Goal: Book appointment/travel/reservation

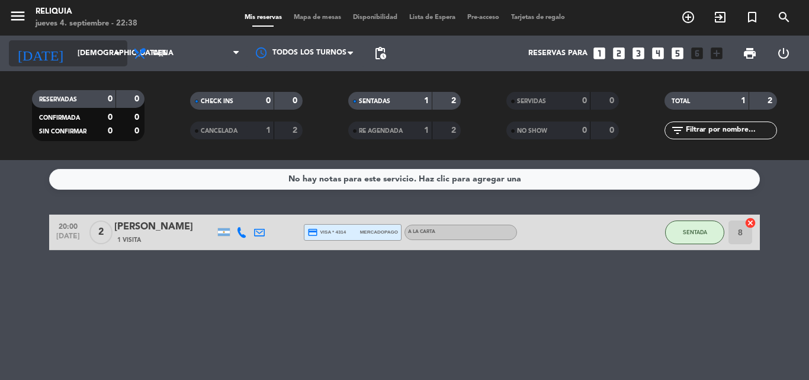
click at [84, 63] on input "[DEMOGRAPHIC_DATA][DATE]" at bounding box center [122, 53] width 100 height 20
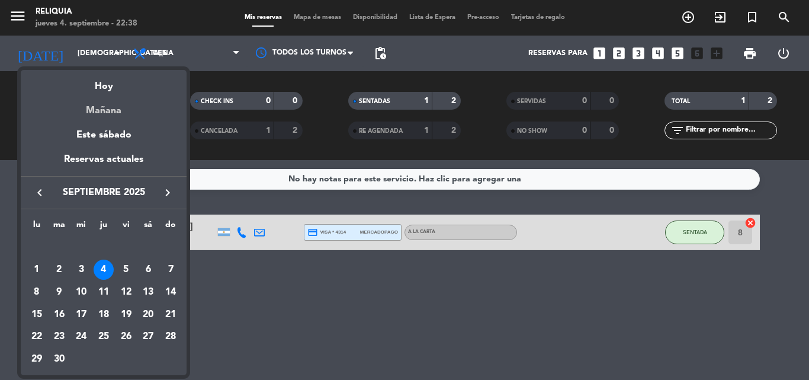
click at [115, 113] on div "Mañana" at bounding box center [104, 106] width 166 height 24
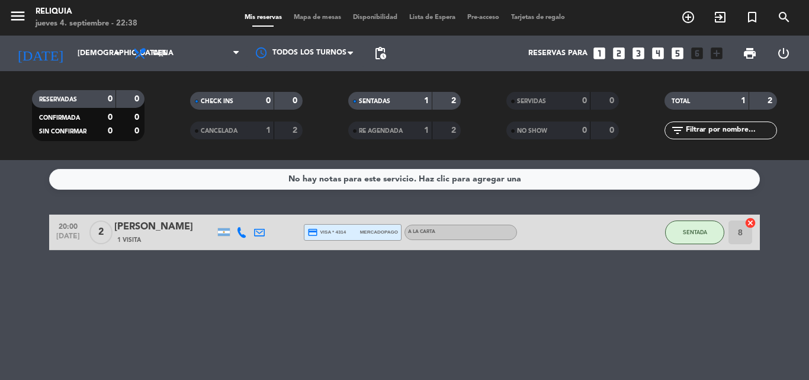
type input "[DATE]"
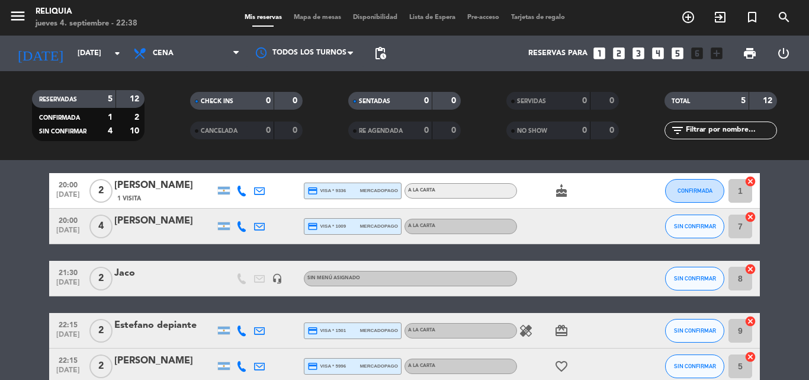
scroll to position [105, 0]
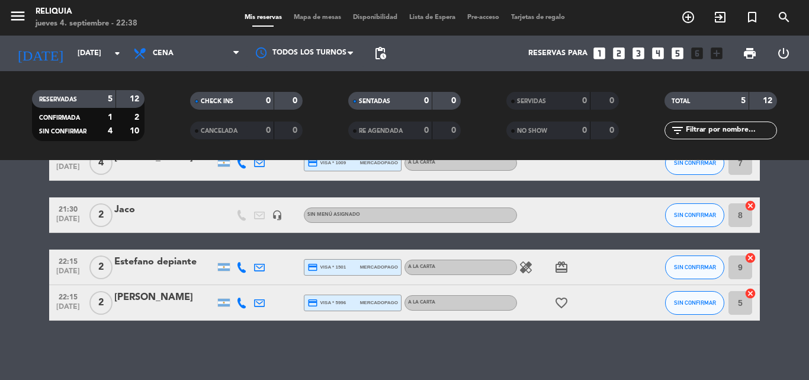
click at [521, 272] on icon "healing" at bounding box center [526, 267] width 14 height 14
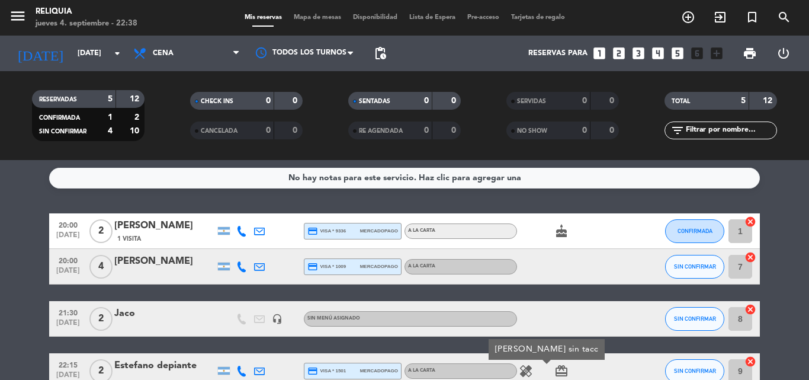
scroll to position [0, 0]
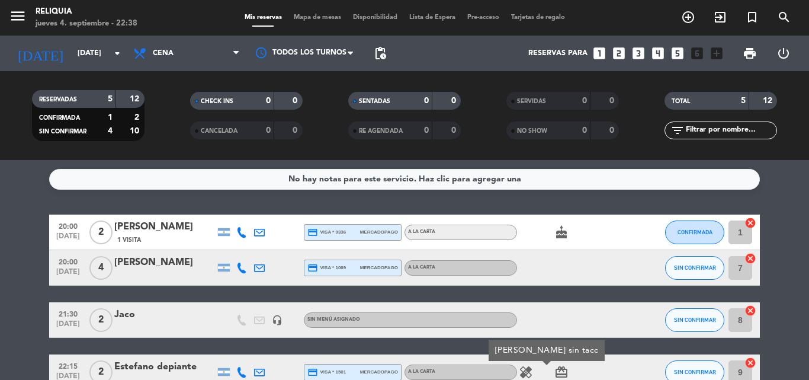
click at [561, 233] on icon "cake" at bounding box center [561, 232] width 14 height 14
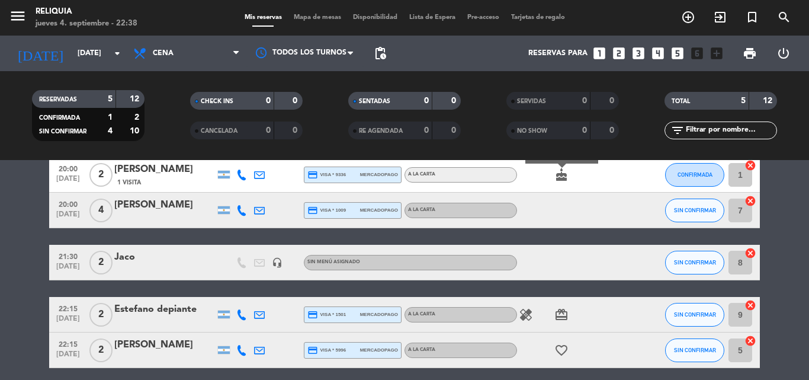
scroll to position [105, 0]
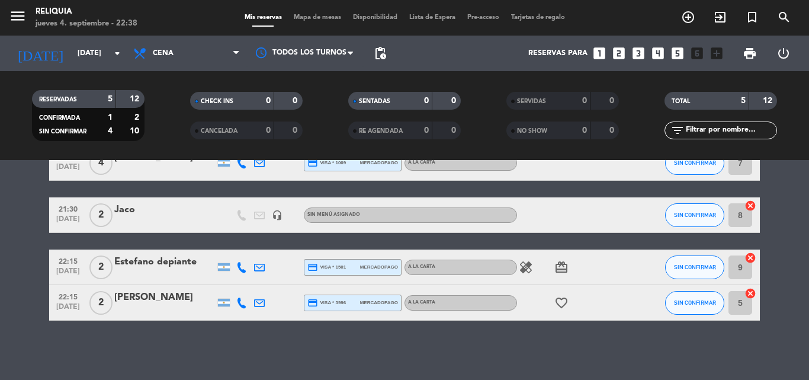
click at [524, 263] on icon "healing" at bounding box center [526, 267] width 14 height 14
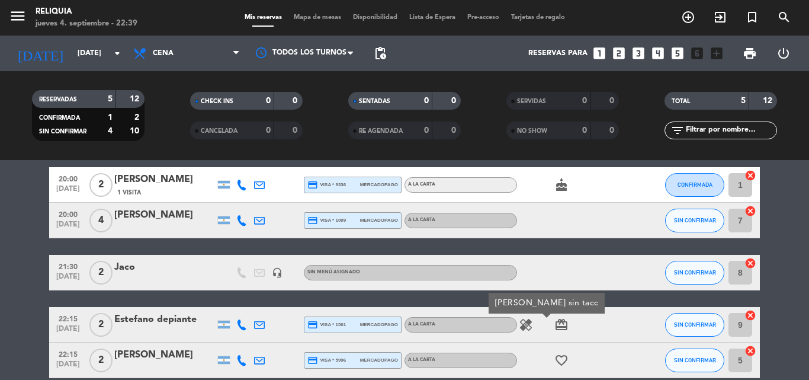
scroll to position [0, 0]
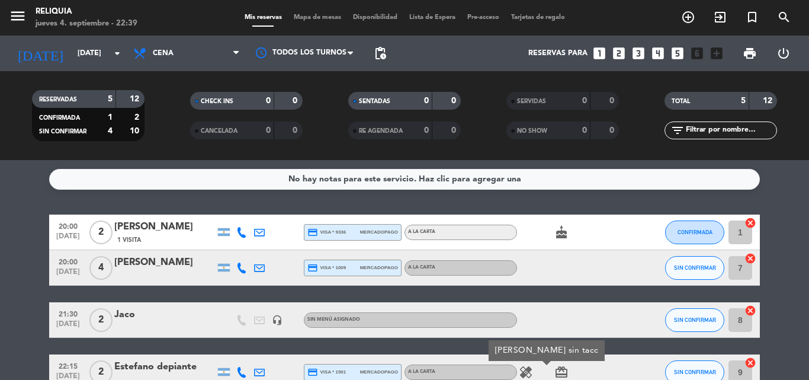
drag, startPoint x: 142, startPoint y: 316, endPoint x: 54, endPoint y: 303, distance: 89.2
click at [68, 307] on div "21:30 [DATE] 2 Jaco headset_mic Sin menú asignado SIN CONFIRMAR 8 cancel" at bounding box center [404, 320] width 711 height 36
click at [0, 301] on bookings-row "20:00 [DATE] 2 maria del [PERSON_NAME] 1 Visita credit_card visa * 9336 mercado…" at bounding box center [404, 319] width 809 height 211
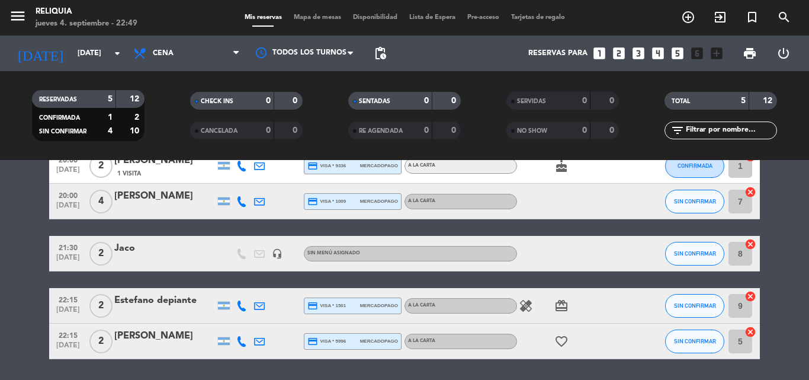
scroll to position [46, 0]
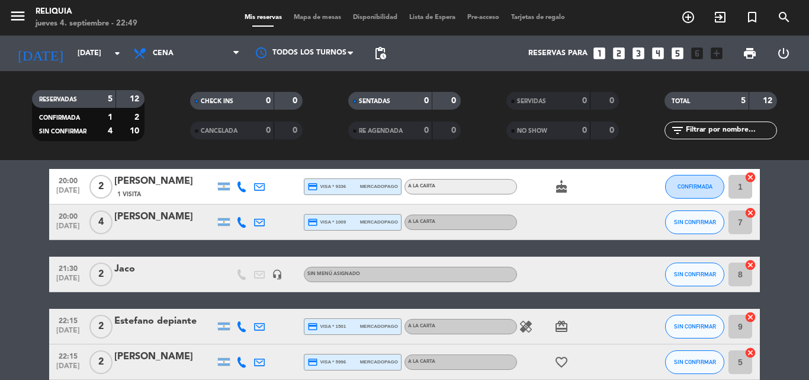
click at [518, 324] on span "healing" at bounding box center [526, 326] width 18 height 14
click at [524, 327] on icon "healing" at bounding box center [526, 326] width 14 height 14
click at [525, 326] on icon "healing" at bounding box center [526, 326] width 14 height 14
click at [586, 274] on div at bounding box center [570, 273] width 107 height 35
